Goal: Task Accomplishment & Management: Use online tool/utility

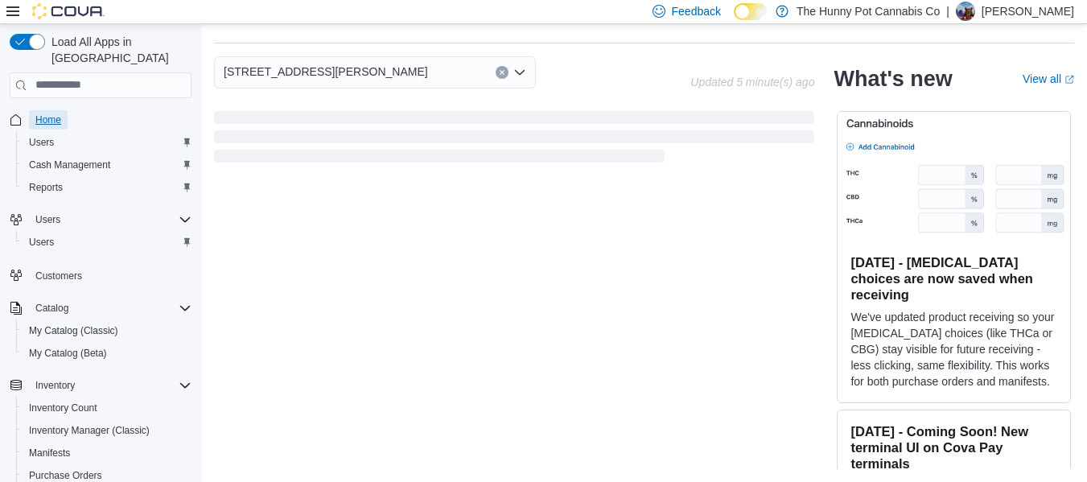
scroll to position [476, 0]
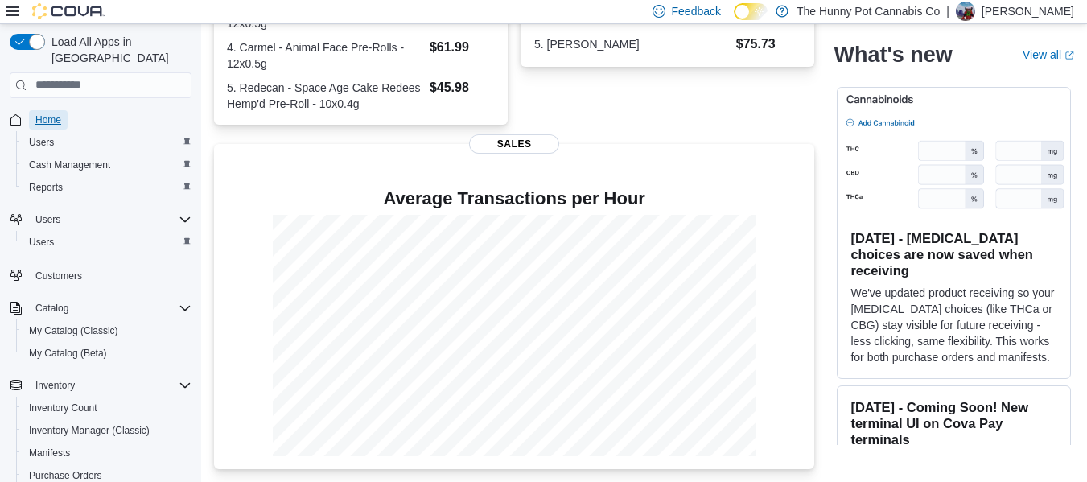
click at [48, 113] on span "Home" at bounding box center [48, 119] width 26 height 13
click at [54, 113] on span "Home" at bounding box center [48, 119] width 26 height 13
click at [47, 113] on span "Home" at bounding box center [48, 119] width 26 height 13
click at [34, 181] on span "Reports" at bounding box center [46, 187] width 34 height 13
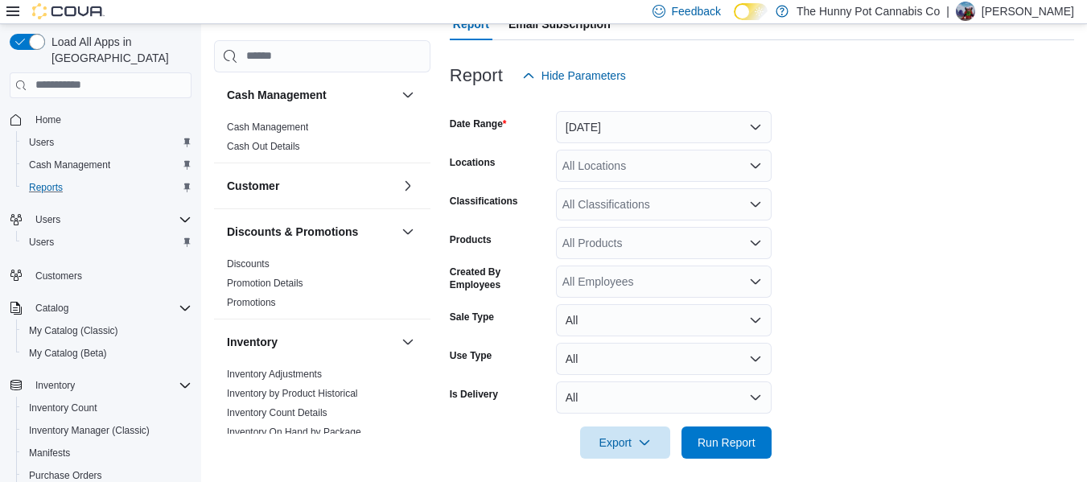
scroll to position [179, 0]
click at [656, 97] on div at bounding box center [762, 101] width 624 height 19
click at [635, 113] on button "[DATE]" at bounding box center [664, 127] width 216 height 32
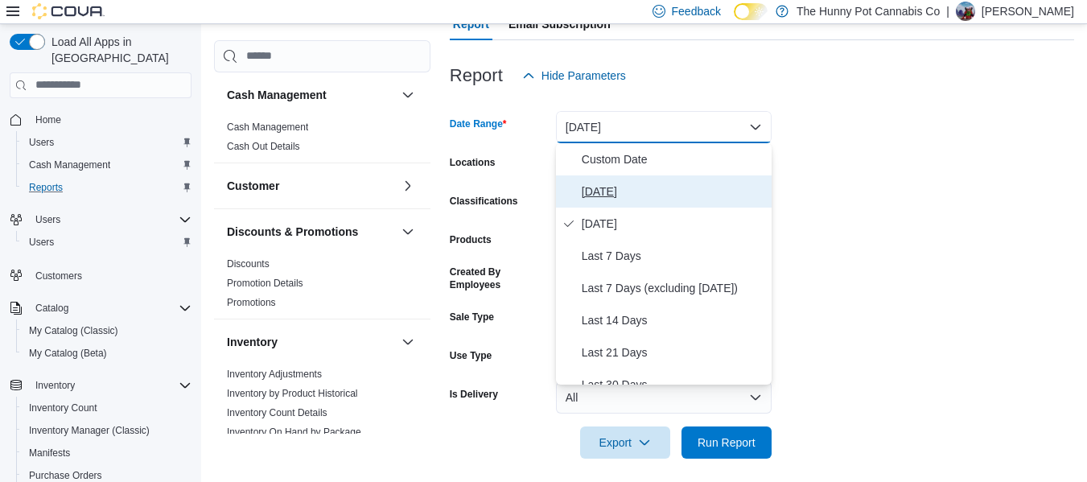
click at [614, 175] on button "[DATE]" at bounding box center [664, 191] width 216 height 32
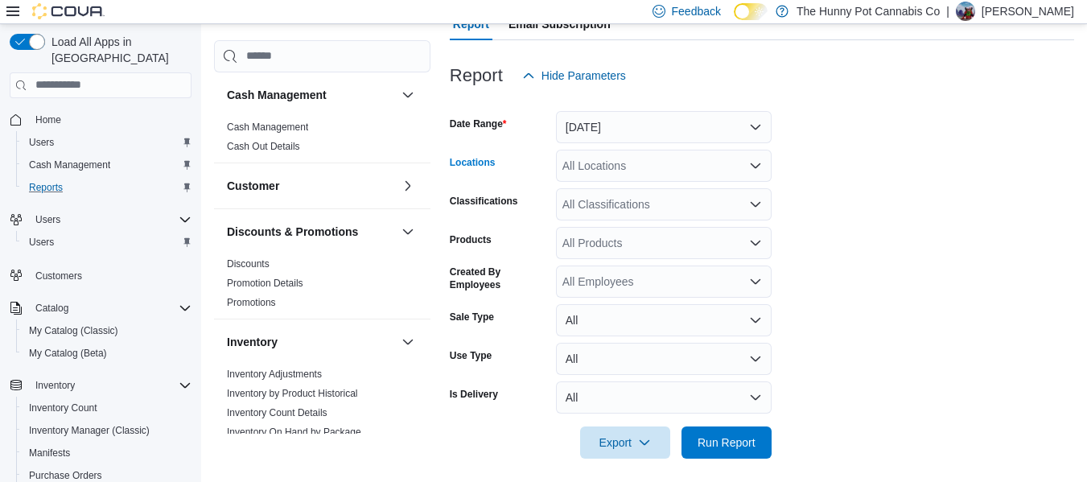
click at [614, 175] on div "All Locations" at bounding box center [664, 166] width 216 height 32
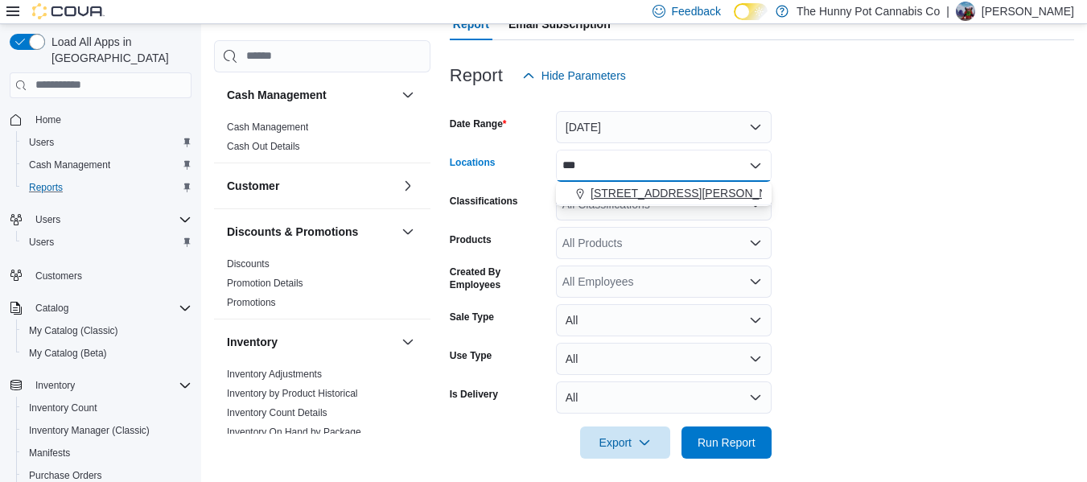
type input "***"
click at [620, 191] on span "[STREET_ADDRESS][PERSON_NAME]" at bounding box center [692, 193] width 204 height 16
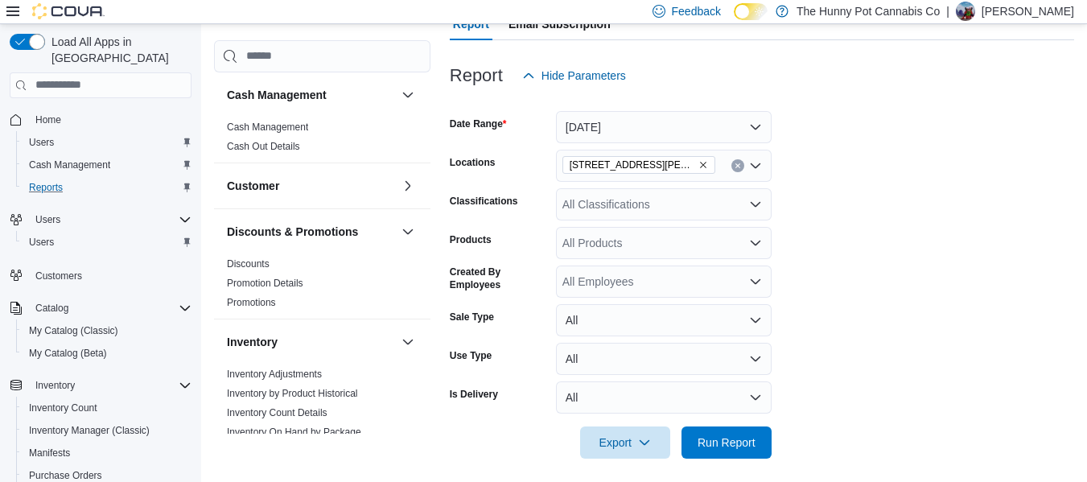
click at [942, 282] on form "Date Range [DATE] Locations [STREET_ADDRESS][PERSON_NAME] Classifications All C…" at bounding box center [762, 275] width 624 height 367
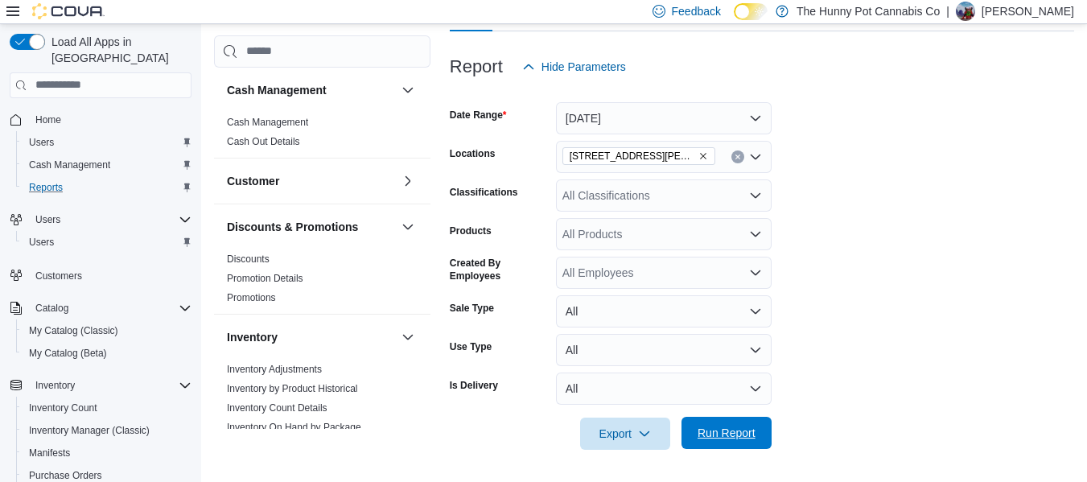
click at [751, 438] on span "Run Report" at bounding box center [726, 433] width 58 height 16
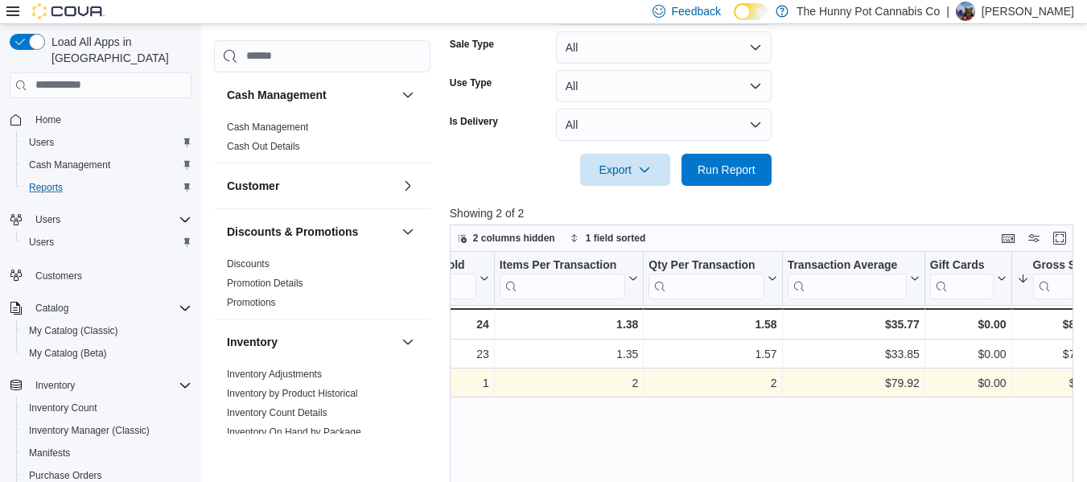
scroll to position [0, 370]
